Goal: Task Accomplishment & Management: Complete application form

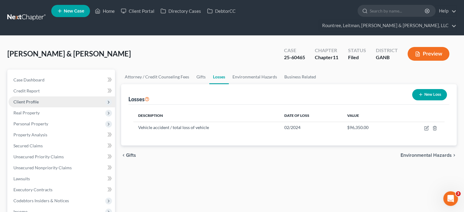
click at [28, 99] on span "Client Profile" at bounding box center [25, 101] width 25 height 5
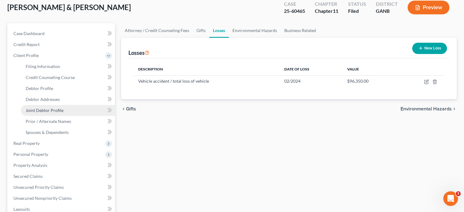
scroll to position [61, 0]
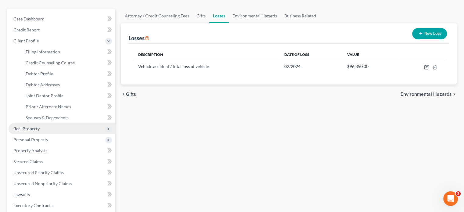
click at [32, 123] on span "Real Property" at bounding box center [62, 128] width 106 height 11
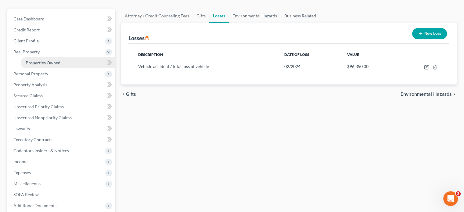
click at [46, 60] on span "Properties Owned" at bounding box center [43, 62] width 35 height 5
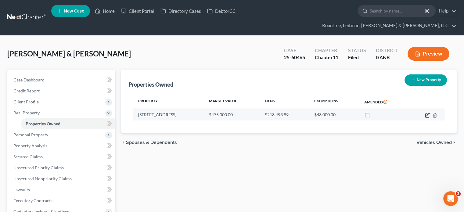
click at [430, 113] on icon "button" at bounding box center [427, 115] width 5 height 5
select select "10"
select select "2"
select select "1"
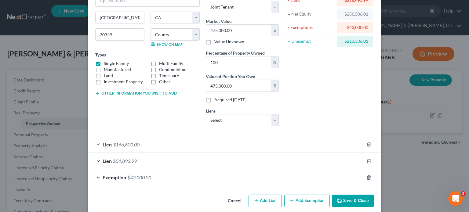
scroll to position [61, 0]
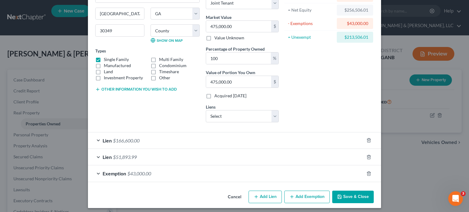
click at [112, 172] on span "Exemption" at bounding box center [114, 174] width 23 height 6
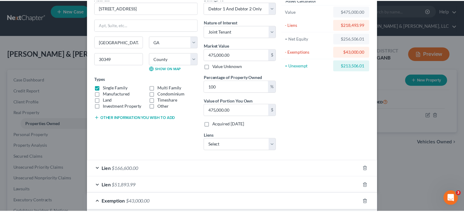
scroll to position [0, 0]
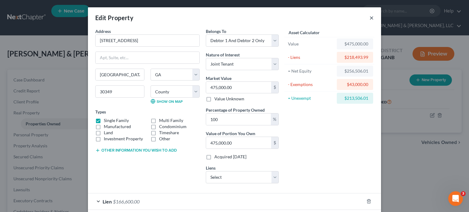
click at [370, 17] on button "×" at bounding box center [371, 17] width 4 height 7
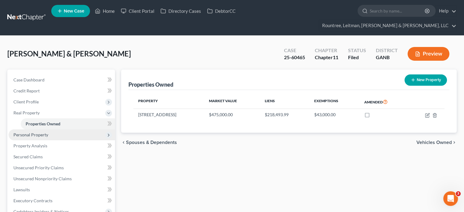
click at [42, 132] on span "Personal Property" at bounding box center [30, 134] width 35 height 5
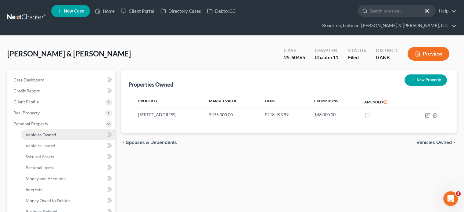
click at [50, 132] on span "Vehicles Owned" at bounding box center [41, 134] width 31 height 5
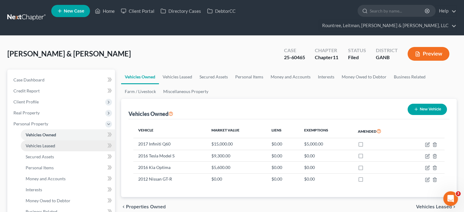
click at [43, 143] on span "Vehicles Leased" at bounding box center [41, 145] width 30 height 5
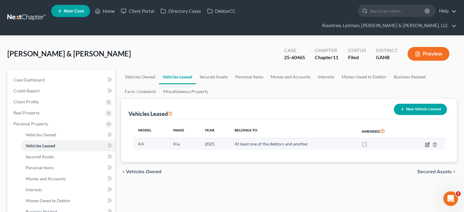
click at [427, 143] on icon "button" at bounding box center [427, 145] width 4 height 4
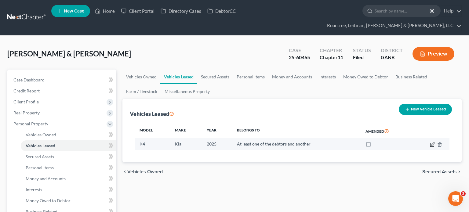
select select "0"
select select "1"
select select "3"
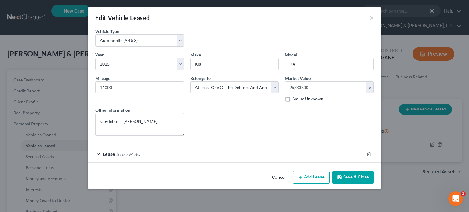
click at [353, 175] on button "Save & Close" at bounding box center [352, 177] width 41 height 13
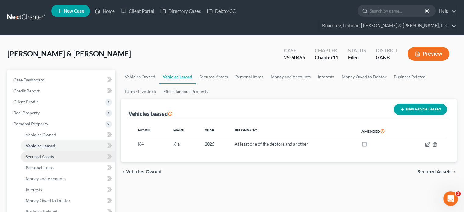
click at [46, 154] on span "Secured Assets" at bounding box center [40, 156] width 28 height 5
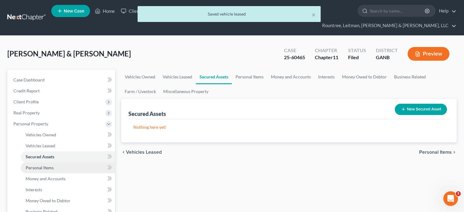
click at [45, 165] on span "Personal Items" at bounding box center [40, 167] width 28 height 5
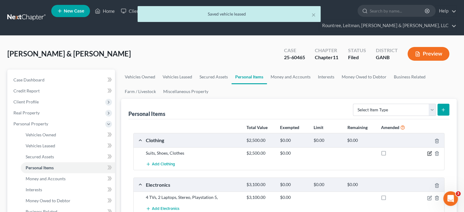
click at [430, 151] on icon "button" at bounding box center [429, 153] width 5 height 5
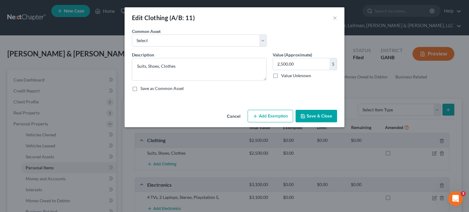
click at [239, 117] on button "Cancel" at bounding box center [233, 116] width 23 height 12
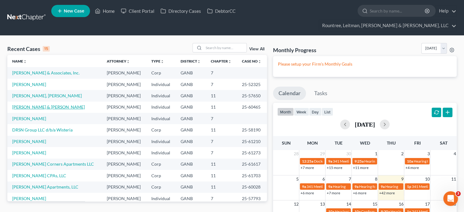
click at [39, 104] on link "[PERSON_NAME] & [PERSON_NAME]" at bounding box center [48, 106] width 73 height 5
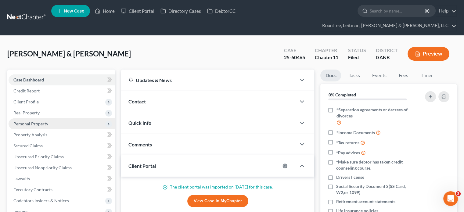
click at [32, 121] on span "Personal Property" at bounding box center [30, 123] width 35 height 5
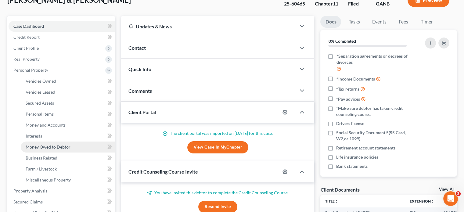
scroll to position [61, 0]
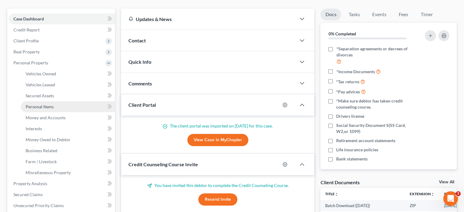
click at [42, 104] on span "Personal Items" at bounding box center [40, 106] width 28 height 5
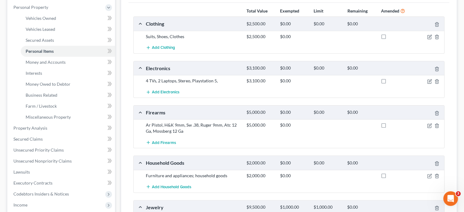
scroll to position [31, 0]
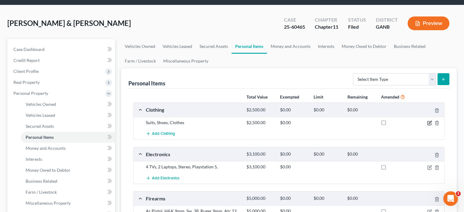
click at [430, 121] on icon "button" at bounding box center [429, 123] width 5 height 5
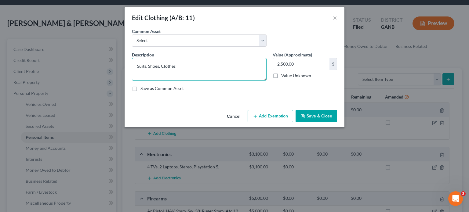
click at [188, 66] on textarea "Suits, Shoes, Clothes" at bounding box center [199, 69] width 135 height 23
type textarea "S"
type textarea "E"
type textarea "Work clothing, everyday clothing, shoes, bags and purses"
click at [314, 117] on button "Save & Close" at bounding box center [315, 116] width 41 height 13
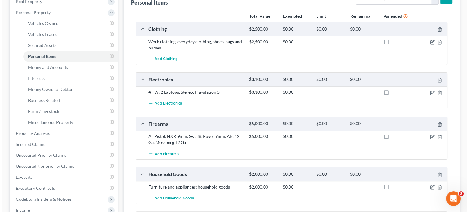
scroll to position [122, 0]
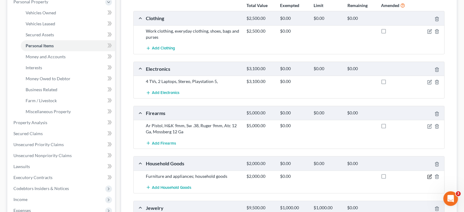
click at [430, 174] on icon "button" at bounding box center [429, 176] width 5 height 5
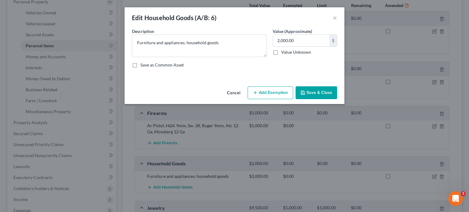
click at [269, 90] on button "Add Exemption" at bounding box center [269, 92] width 45 height 13
select select "2"
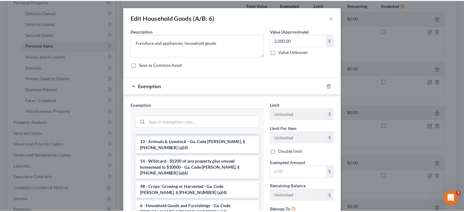
scroll to position [0, 0]
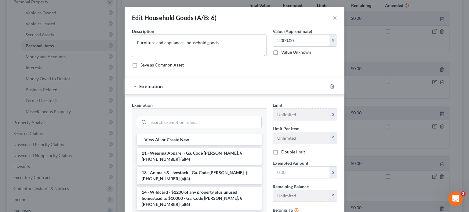
click at [335, 18] on div "Edit Household Goods (A/B: 6) ×" at bounding box center [234, 17] width 220 height 21
click at [333, 16] on button "×" at bounding box center [335, 17] width 4 height 7
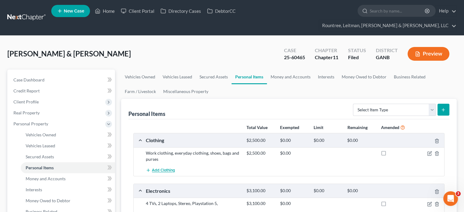
click at [165, 168] on span "Add Clothing" at bounding box center [163, 170] width 23 height 5
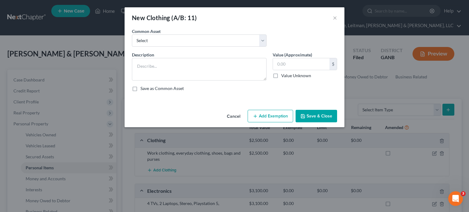
click at [272, 114] on button "Add Exemption" at bounding box center [269, 116] width 45 height 13
select select "2"
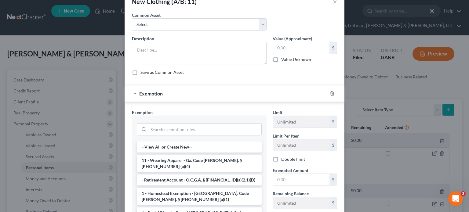
scroll to position [31, 0]
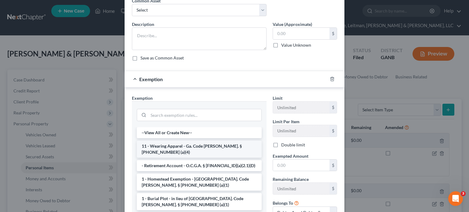
click at [177, 144] on li "11 - Wearing Apparel - Ga. Code [PERSON_NAME]. § [PHONE_NUMBER] (a)(4)" at bounding box center [199, 149] width 125 height 17
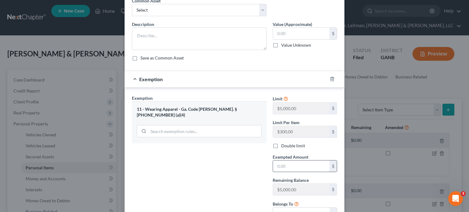
click at [302, 169] on input "text" at bounding box center [301, 167] width 56 height 12
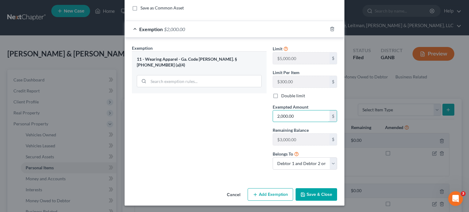
type input "2,000.00"
click at [320, 196] on button "Save & Close" at bounding box center [315, 194] width 41 height 13
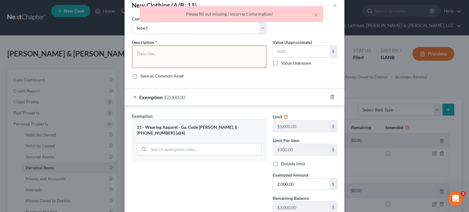
scroll to position [0, 0]
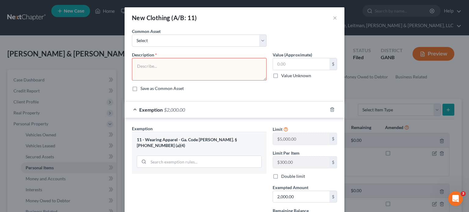
click at [316, 14] on div "New Clothing (A/B: 11) ×" at bounding box center [234, 17] width 220 height 21
click at [333, 16] on button "×" at bounding box center [335, 17] width 4 height 7
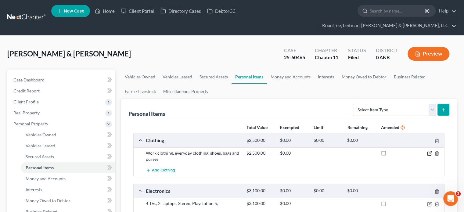
click at [430, 151] on icon "button" at bounding box center [429, 153] width 5 height 5
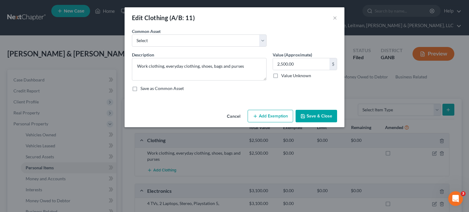
click at [240, 114] on button "Cancel" at bounding box center [233, 116] width 23 height 12
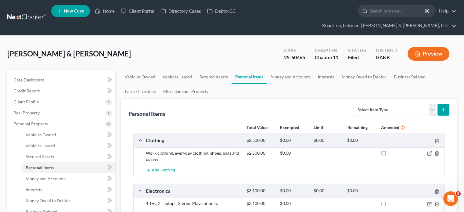
click at [428, 150] on div at bounding box center [428, 153] width 34 height 6
click at [431, 151] on icon "button" at bounding box center [430, 152] width 3 height 3
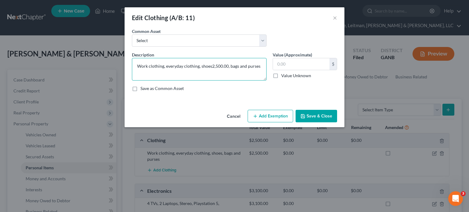
type textarea "Work clothing, everyday clothing, shoes, bags and purses"
click at [300, 59] on input "text" at bounding box center [301, 64] width 56 height 12
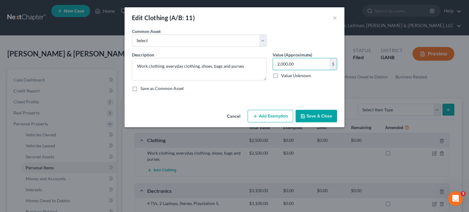
type input "2,000.00"
click at [321, 116] on button "Save & Close" at bounding box center [315, 116] width 41 height 13
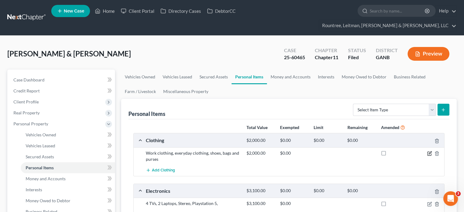
click at [429, 151] on icon "button" at bounding box center [429, 153] width 5 height 5
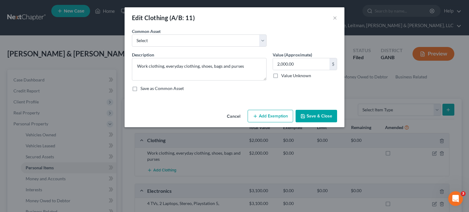
click at [268, 113] on button "Add Exemption" at bounding box center [269, 116] width 45 height 13
select select "2"
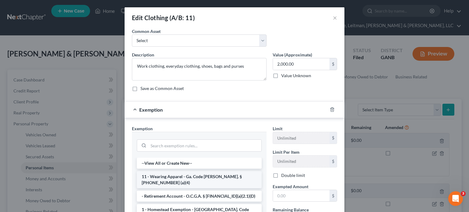
click at [185, 176] on li "11 - Wearing Apparel - Ga. Code [PERSON_NAME]. § [PHONE_NUMBER] (a)(4)" at bounding box center [199, 179] width 125 height 17
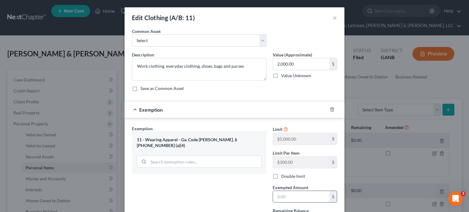
click at [297, 200] on input "text" at bounding box center [301, 197] width 56 height 12
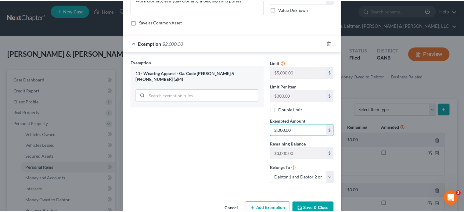
scroll to position [81, 0]
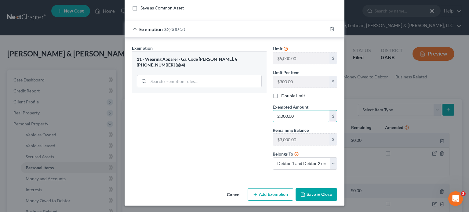
type input "2,000.00"
click at [321, 193] on button "Save & Close" at bounding box center [315, 194] width 41 height 13
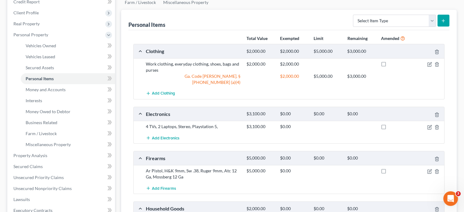
scroll to position [92, 0]
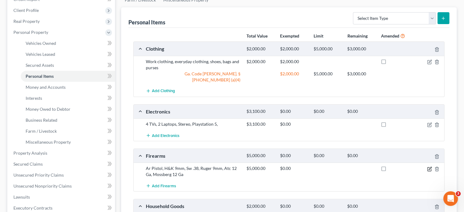
click at [429, 167] on icon "button" at bounding box center [429, 169] width 5 height 5
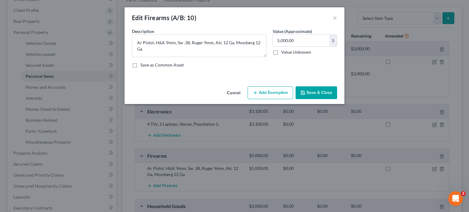
click at [275, 92] on button "Add Exemption" at bounding box center [269, 92] width 45 height 13
select select "2"
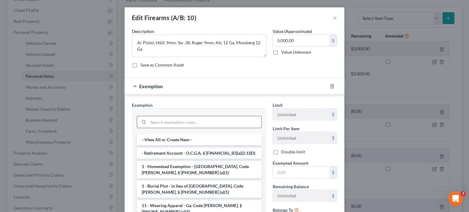
click at [175, 121] on input "search" at bounding box center [204, 122] width 113 height 12
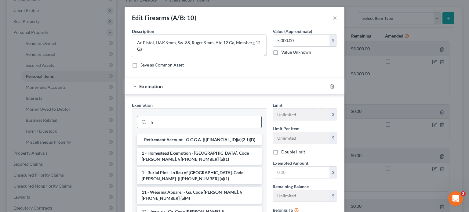
type input "f"
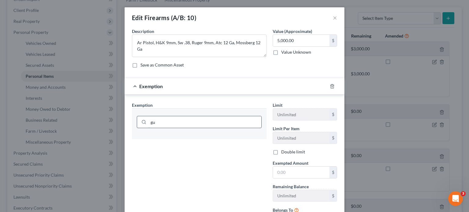
type input "g"
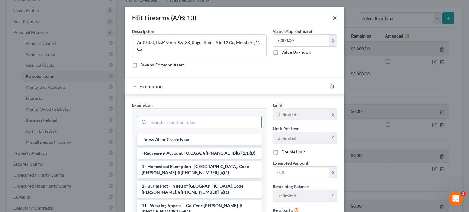
click at [333, 17] on button "×" at bounding box center [335, 17] width 4 height 7
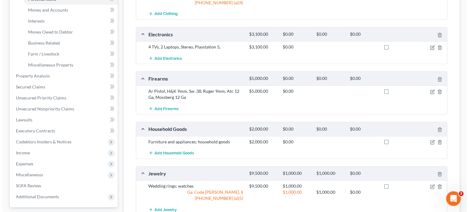
scroll to position [183, 0]
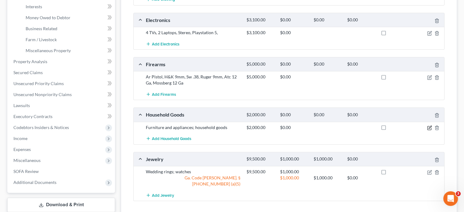
click at [430, 125] on icon "button" at bounding box center [429, 127] width 5 height 5
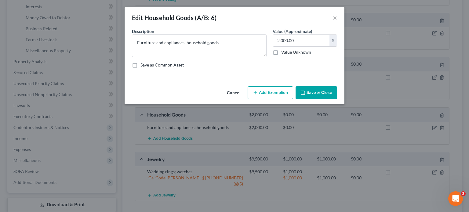
click at [269, 92] on button "Add Exemption" at bounding box center [269, 92] width 45 height 13
select select "2"
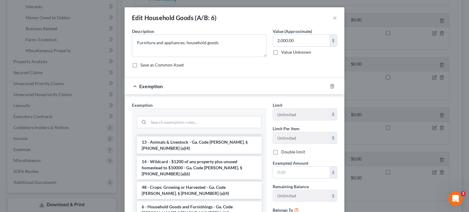
scroll to position [61, 0]
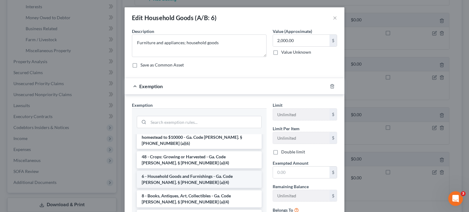
click at [186, 171] on li "6 - Household Goods and Furnishings - Ga. Code [PERSON_NAME]. § [PHONE_NUMBER] …" at bounding box center [199, 179] width 125 height 17
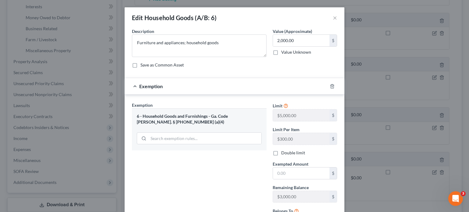
click at [281, 153] on label "Double limit" at bounding box center [293, 153] width 24 height 6
click at [283, 153] on input "Double limit" at bounding box center [285, 152] width 4 height 4
checkbox input "true"
click at [299, 174] on input "text" at bounding box center [301, 174] width 56 height 12
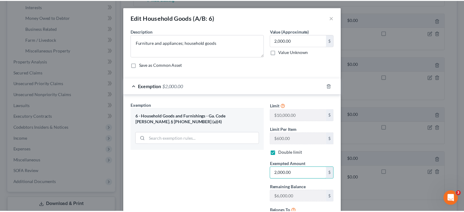
scroll to position [57, 0]
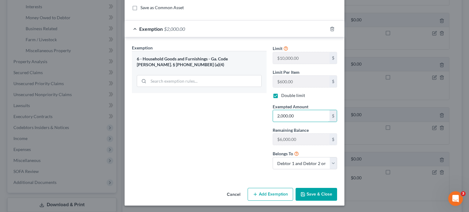
type input "2,000.00"
click at [317, 191] on button "Save & Close" at bounding box center [315, 194] width 41 height 13
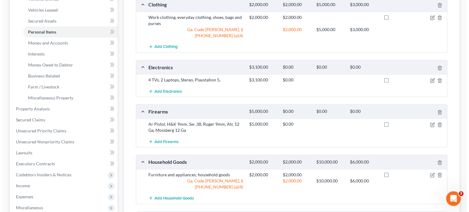
scroll to position [122, 0]
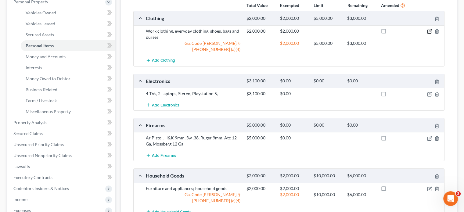
click at [430, 29] on icon "button" at bounding box center [429, 31] width 5 height 5
select select "2"
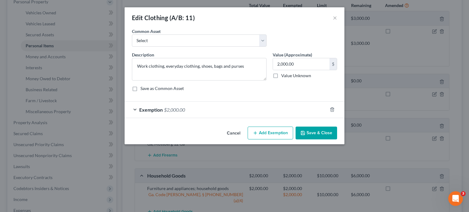
click at [135, 108] on div "Exemption $2,000.00" at bounding box center [225, 110] width 203 height 16
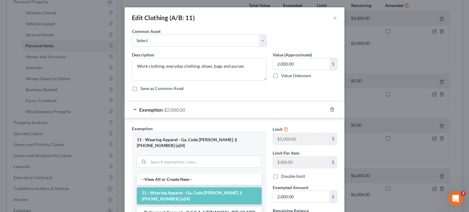
click at [281, 175] on label "Double limit" at bounding box center [293, 176] width 24 height 6
click at [283, 175] on input "Double limit" at bounding box center [285, 175] width 4 height 4
checkbox input "true"
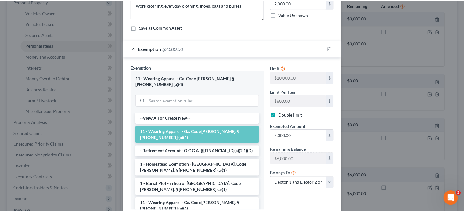
scroll to position [92, 0]
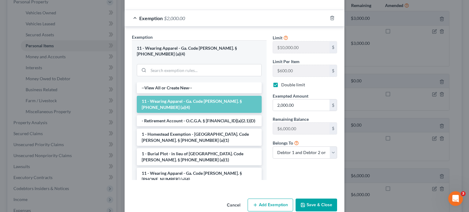
click at [317, 199] on button "Save & Close" at bounding box center [315, 205] width 41 height 13
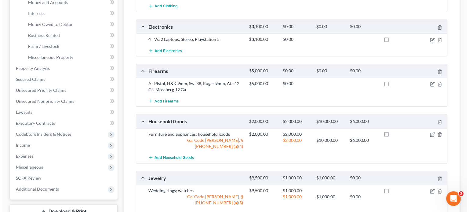
scroll to position [211, 0]
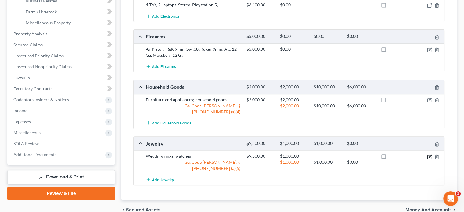
click at [428, 155] on icon "button" at bounding box center [430, 157] width 4 height 4
select select "2"
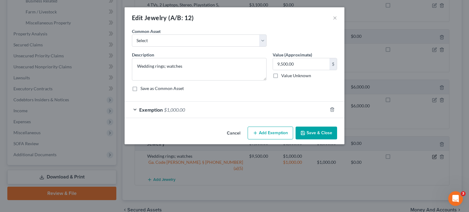
checkbox input "true"
click at [207, 112] on div "Exemption $1,000.00" at bounding box center [225, 110] width 203 height 16
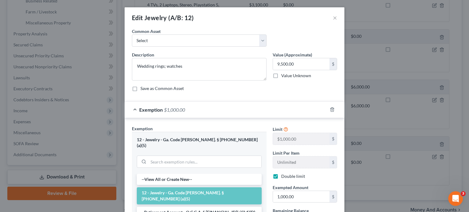
scroll to position [92, 0]
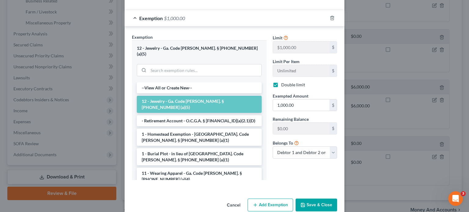
click at [317, 199] on button "Save & Close" at bounding box center [315, 205] width 41 height 13
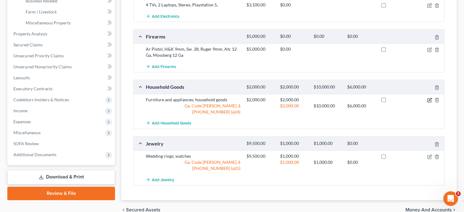
click at [428, 98] on icon "button" at bounding box center [429, 100] width 5 height 5
select select "2"
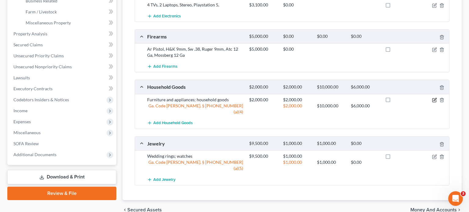
checkbox input "true"
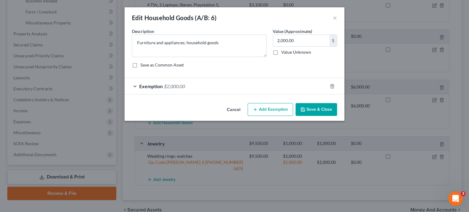
click at [162, 87] on span "Exemption" at bounding box center [150, 86] width 23 height 6
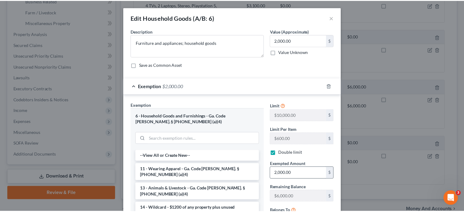
scroll to position [79, 0]
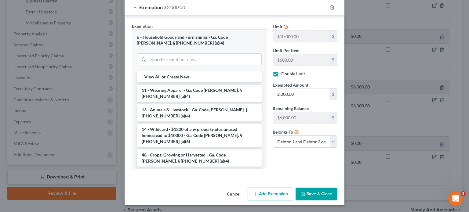
click at [322, 192] on button "Save & Close" at bounding box center [315, 194] width 41 height 13
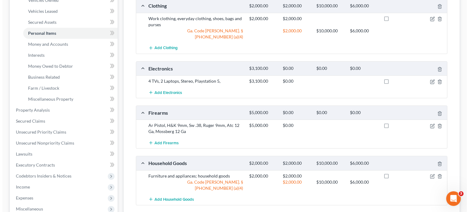
scroll to position [119, 0]
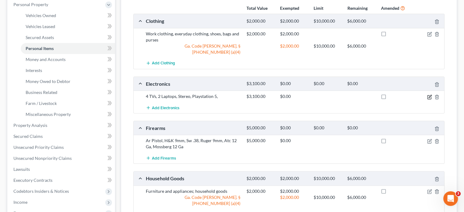
click at [428, 95] on icon "button" at bounding box center [429, 97] width 5 height 5
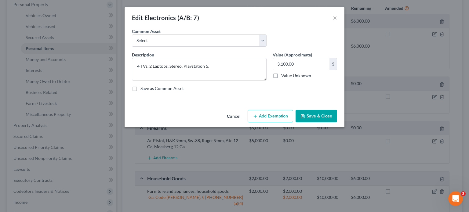
click at [265, 114] on button "Add Exemption" at bounding box center [269, 116] width 45 height 13
select select "2"
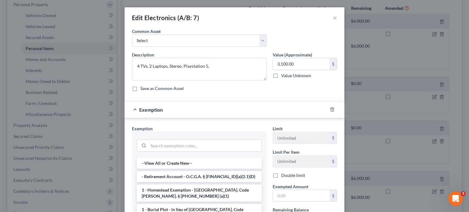
scroll to position [31, 0]
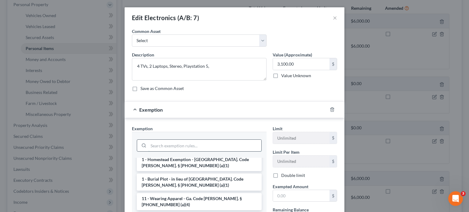
click at [166, 145] on input "search" at bounding box center [204, 146] width 113 height 12
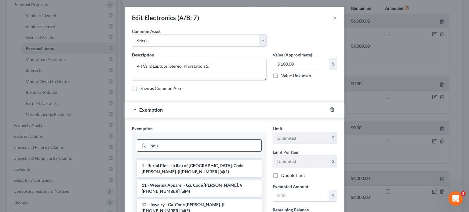
scroll to position [0, 0]
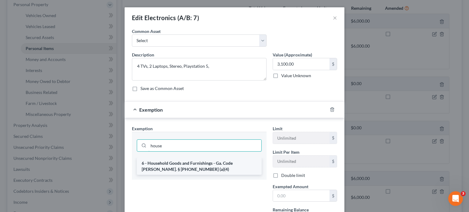
type input "house"
click at [203, 165] on li "6 - Household Goods and Furnishings - Ga. Code [PERSON_NAME]. § [PHONE_NUMBER] …" at bounding box center [199, 166] width 125 height 17
checkbox input "true"
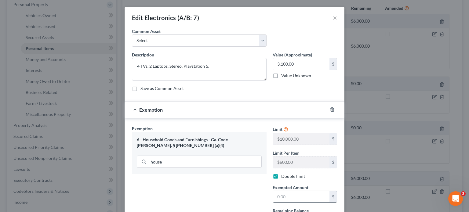
click at [289, 196] on input "text" at bounding box center [301, 197] width 56 height 12
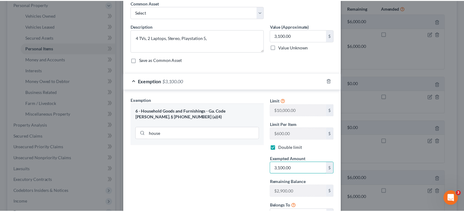
scroll to position [81, 0]
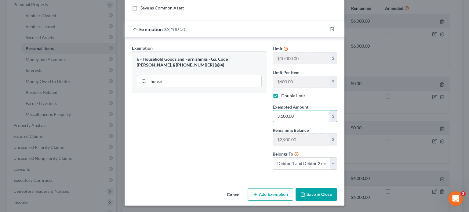
type input "3,100.00"
click at [315, 190] on button "Save & Close" at bounding box center [315, 194] width 41 height 13
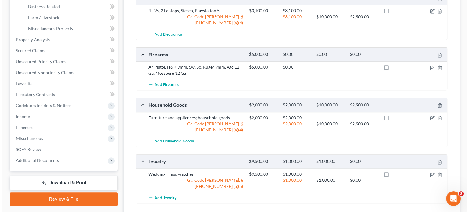
scroll to position [211, 0]
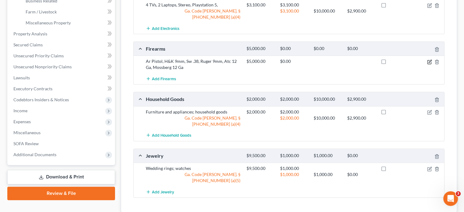
click at [429, 60] on icon "button" at bounding box center [429, 62] width 5 height 5
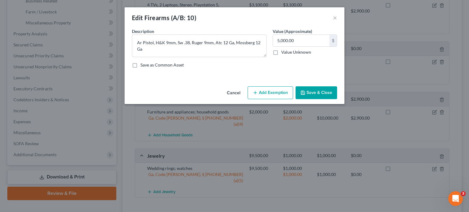
click at [281, 90] on button "Add Exemption" at bounding box center [269, 92] width 45 height 13
select select "2"
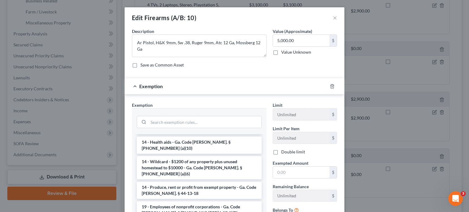
scroll to position [92, 0]
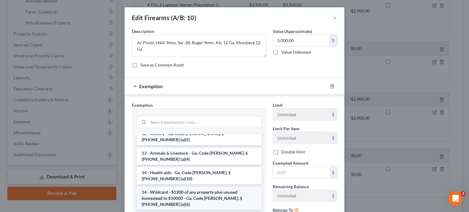
click at [188, 187] on li "14 - Wildcard - $1200 of any property plus unused homestead to $10000 - Ga. Cod…" at bounding box center [199, 198] width 125 height 23
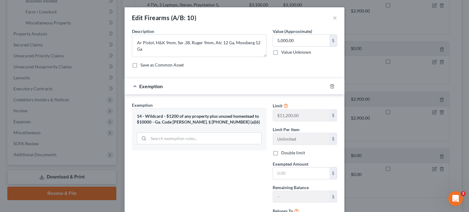
click at [281, 153] on label "Double limit" at bounding box center [293, 153] width 24 height 6
click at [283, 153] on input "Double limit" at bounding box center [285, 152] width 4 height 4
checkbox input "true"
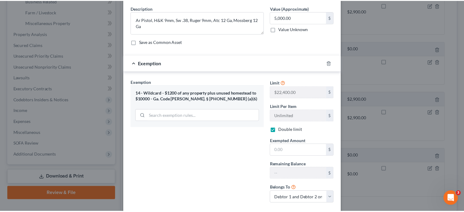
scroll to position [57, 0]
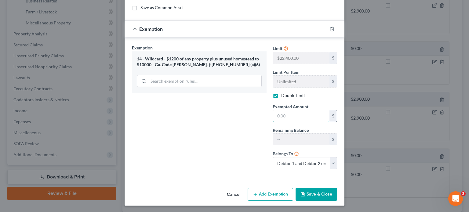
click at [298, 115] on input "text" at bounding box center [301, 116] width 56 height 12
type input "2"
type input "2,400.00"
click at [307, 193] on button "Save & Close" at bounding box center [315, 194] width 41 height 13
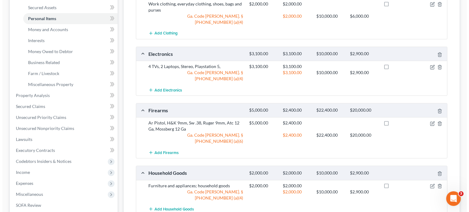
scroll to position [150, 0]
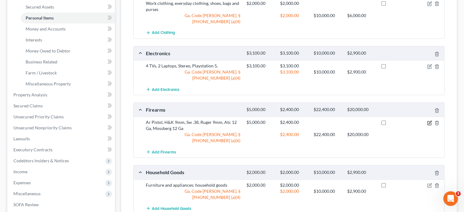
click at [429, 121] on icon "button" at bounding box center [430, 122] width 3 height 3
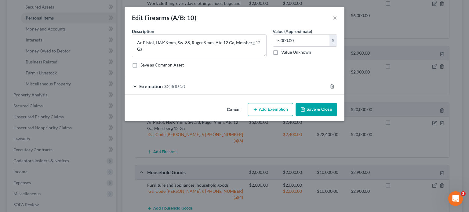
click at [286, 109] on button "Add Exemption" at bounding box center [269, 109] width 45 height 13
select select "2"
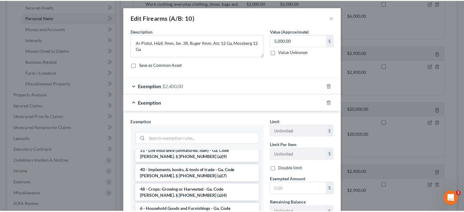
scroll to position [845, 0]
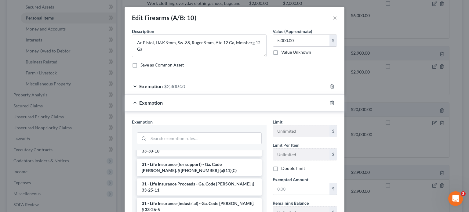
click at [238, 64] on div "Save as Common Asset" at bounding box center [234, 65] width 205 height 6
click at [334, 16] on button "×" at bounding box center [335, 17] width 4 height 7
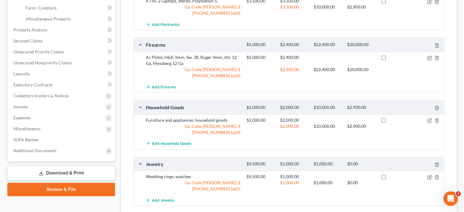
scroll to position [223, 0]
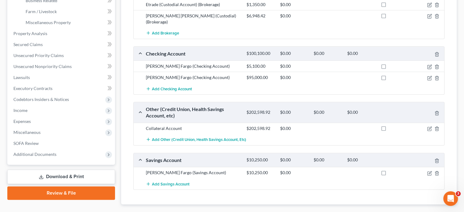
scroll to position [214, 0]
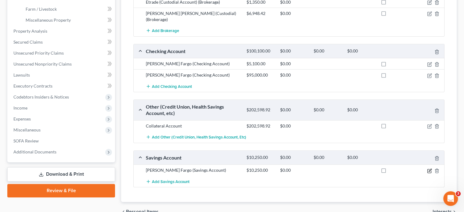
click at [430, 168] on icon "button" at bounding box center [429, 170] width 5 height 5
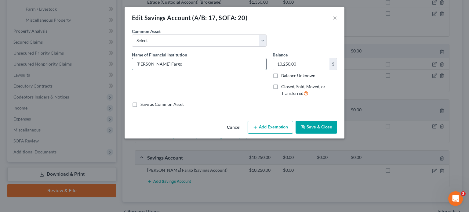
click at [193, 62] on input "[PERSON_NAME] Fargo" at bounding box center [199, 64] width 134 height 12
type input "[PERSON_NAME] Fargo 1998"
click at [321, 129] on button "Save & Close" at bounding box center [315, 127] width 41 height 13
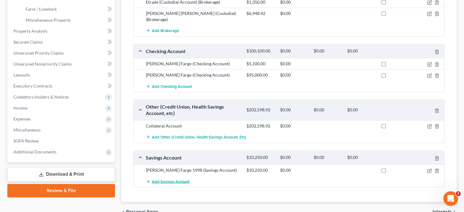
click at [176, 179] on span "Add Savings Account" at bounding box center [171, 181] width 38 height 5
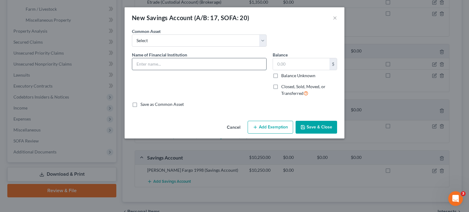
click at [170, 63] on input "text" at bounding box center [199, 64] width 134 height 12
click at [224, 66] on input "[PERSON_NAME] Fargo (Joint)" at bounding box center [199, 64] width 134 height 12
type input "[PERSON_NAME] Fargo (Joint) 2280"
click at [317, 127] on button "Save & Close" at bounding box center [315, 127] width 41 height 13
